Goal: Information Seeking & Learning: Find specific fact

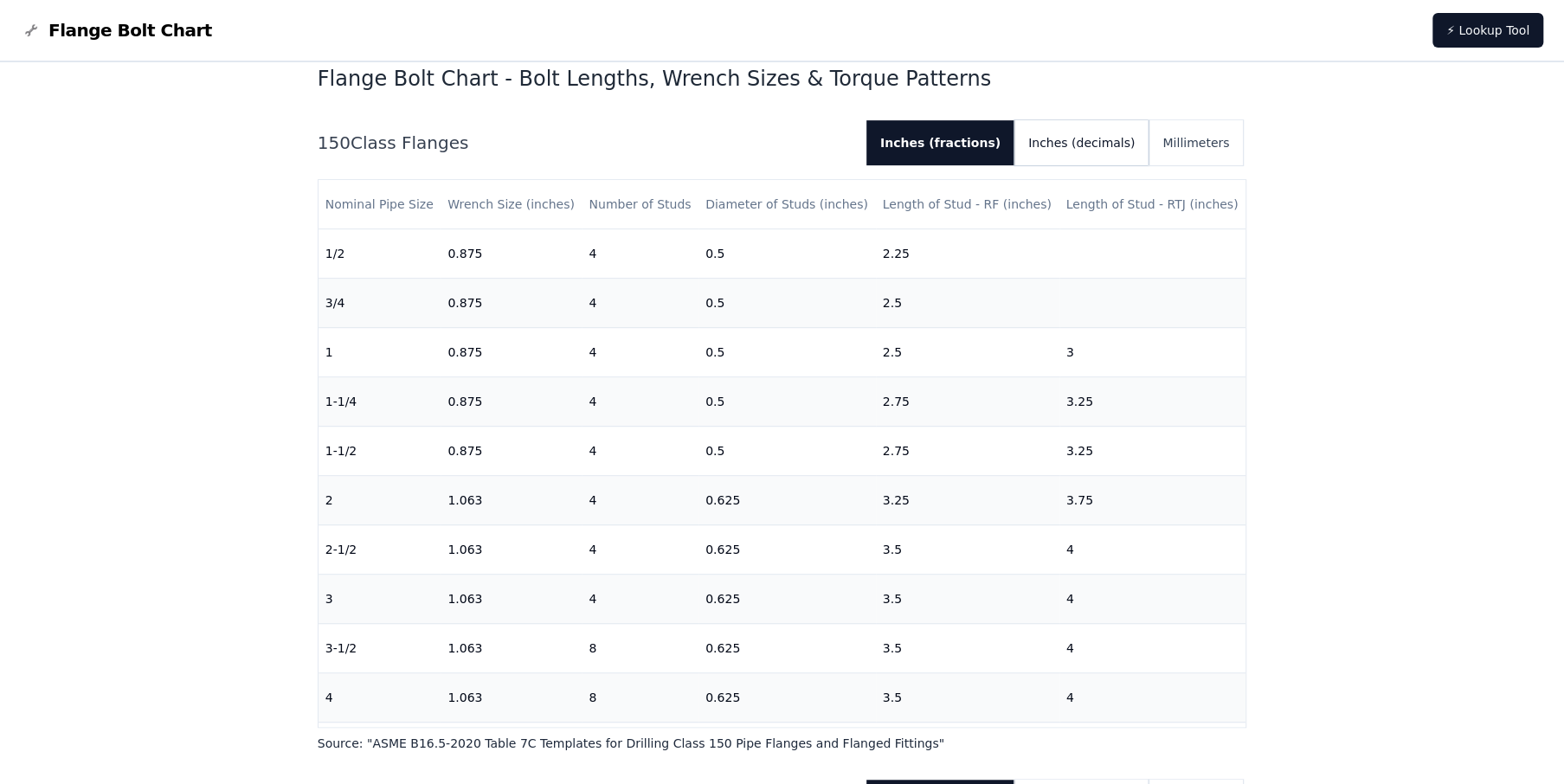
click at [1102, 157] on button "Inches (decimals)" at bounding box center [1081, 142] width 134 height 45
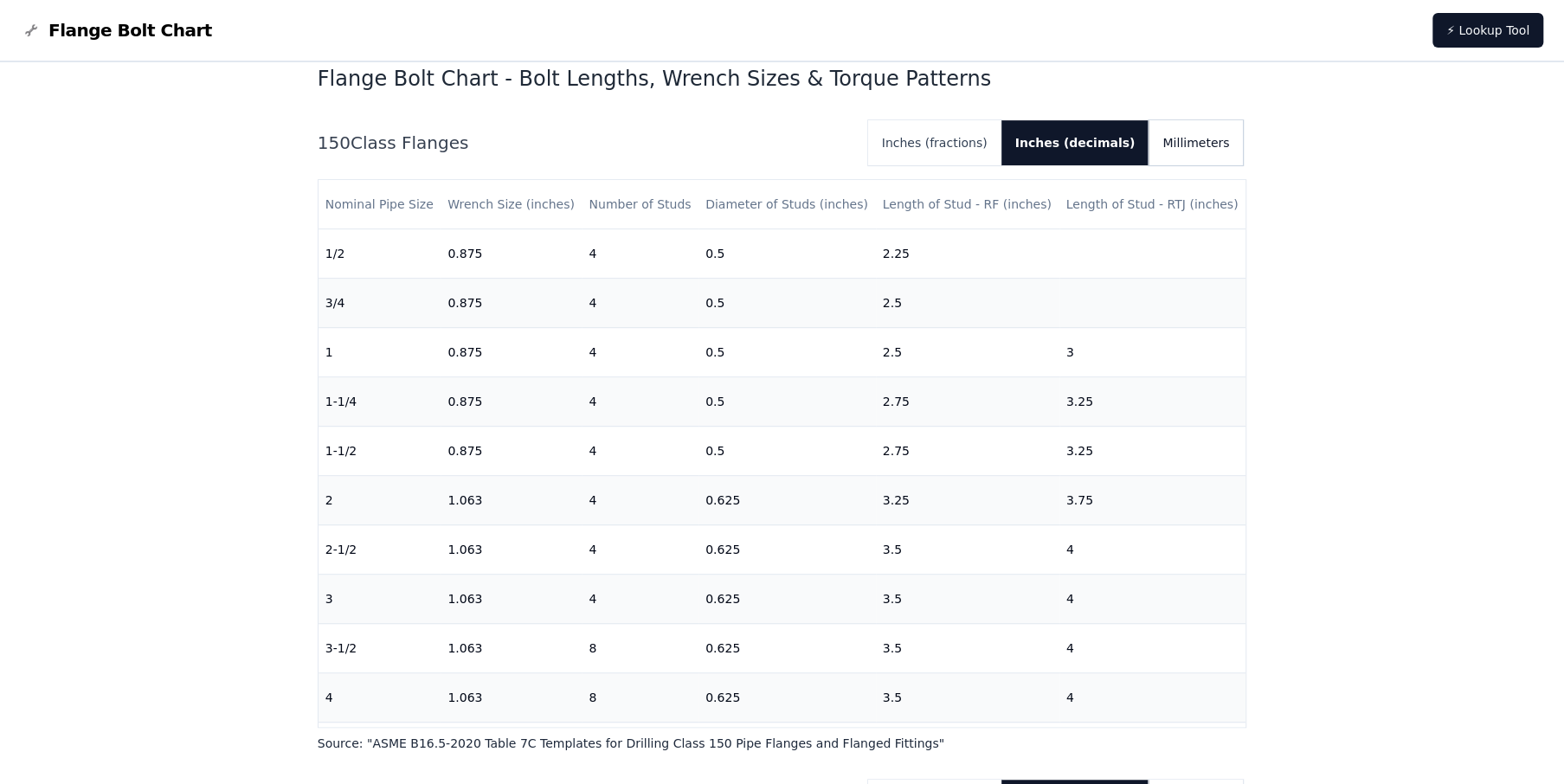
click at [1186, 141] on button "Millimeters" at bounding box center [1195, 142] width 94 height 45
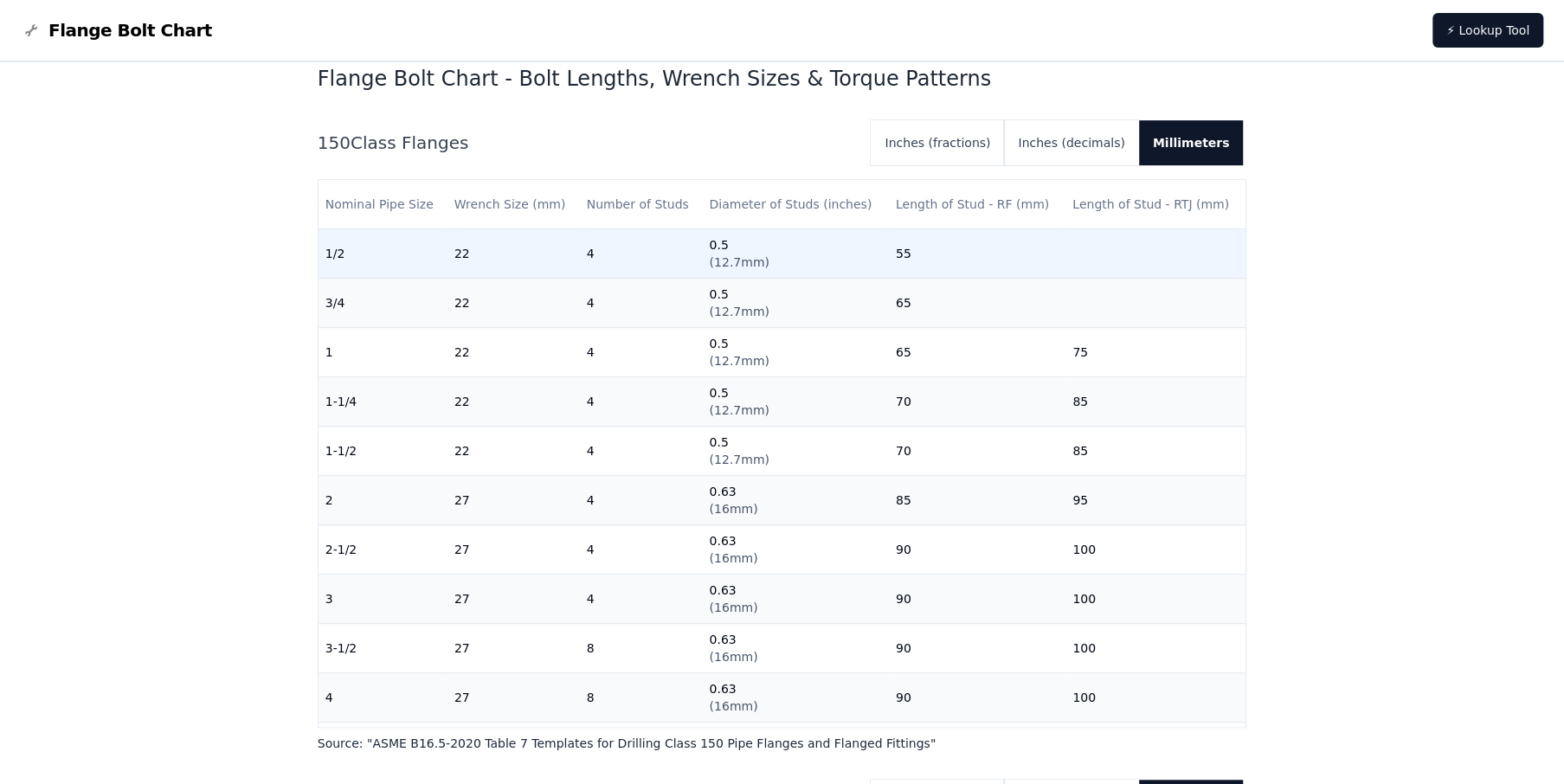
click at [893, 255] on td "55" at bounding box center [977, 253] width 177 height 49
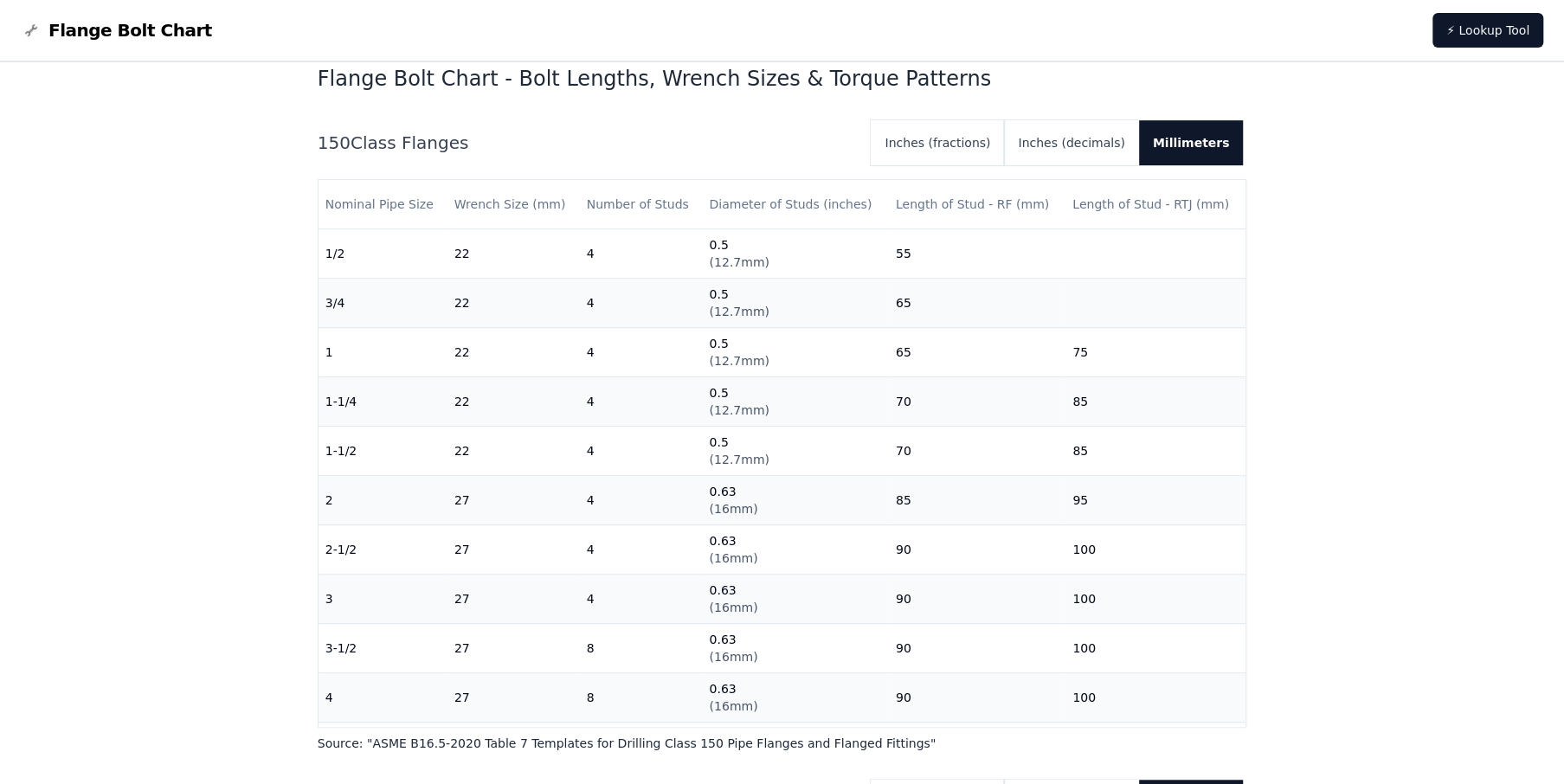
click at [978, 129] on button "Inches (fractions)" at bounding box center [938, 142] width 134 height 45
